Goal: Complete application form: Complete application form

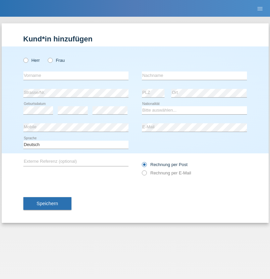
radio input "true"
click at [76, 76] on input "text" at bounding box center [75, 76] width 105 height 8
type input "[PERSON_NAME]"
click at [195, 76] on input "text" at bounding box center [194, 76] width 105 height 8
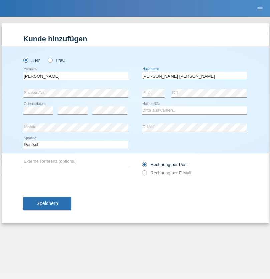
type input "[PERSON_NAME] [PERSON_NAME]"
select select "CH"
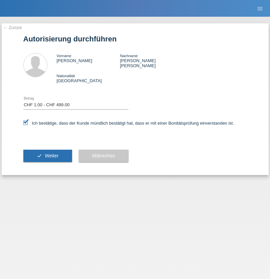
select select "1"
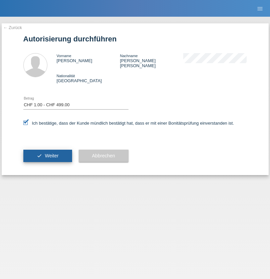
click at [47, 153] on span "Weiter" at bounding box center [52, 155] width 14 height 5
